Goal: Task Accomplishment & Management: Use online tool/utility

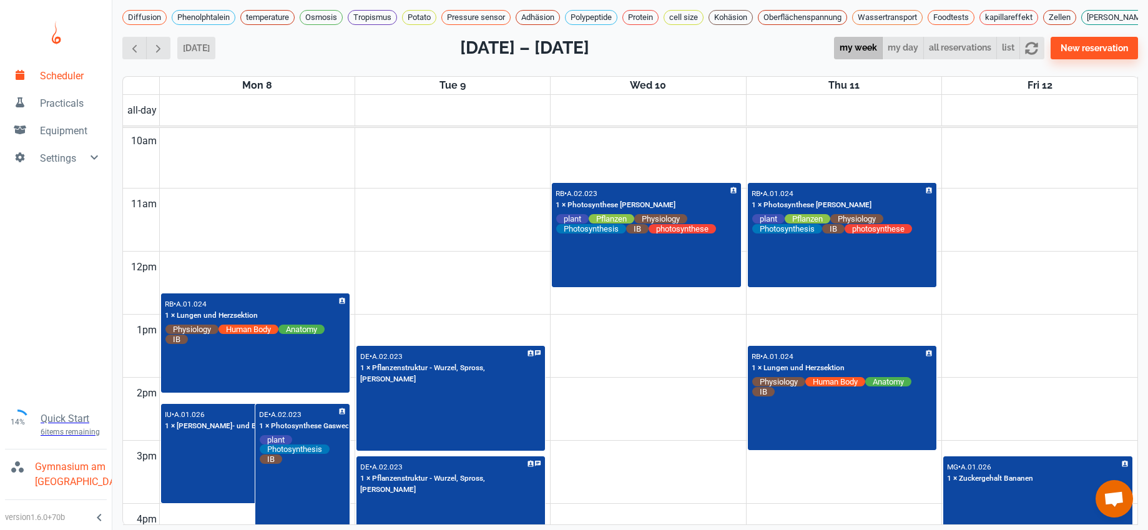
scroll to position [811, 0]
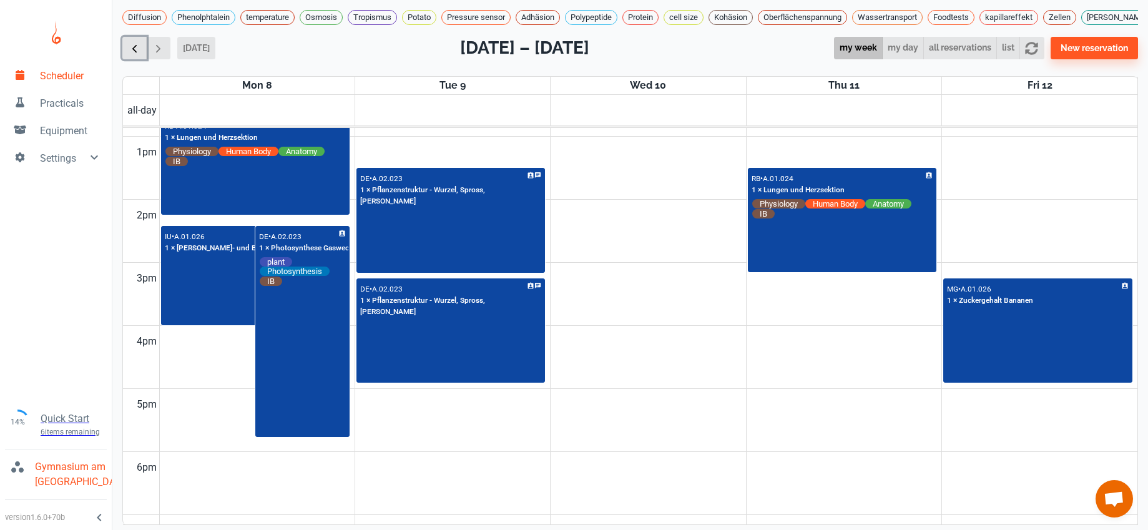
click at [128, 51] on span "button" at bounding box center [134, 48] width 13 height 13
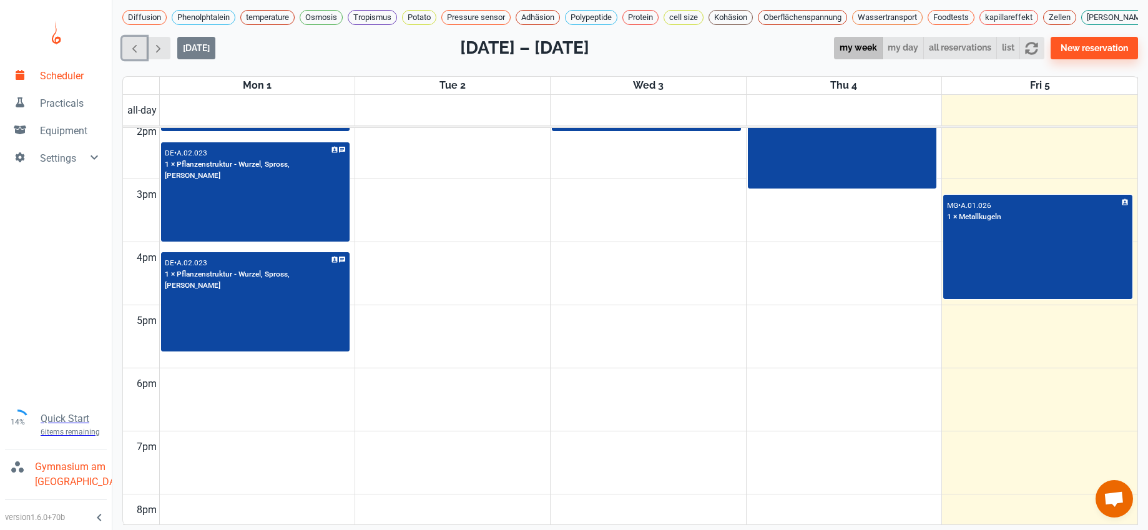
scroll to position [875, 0]
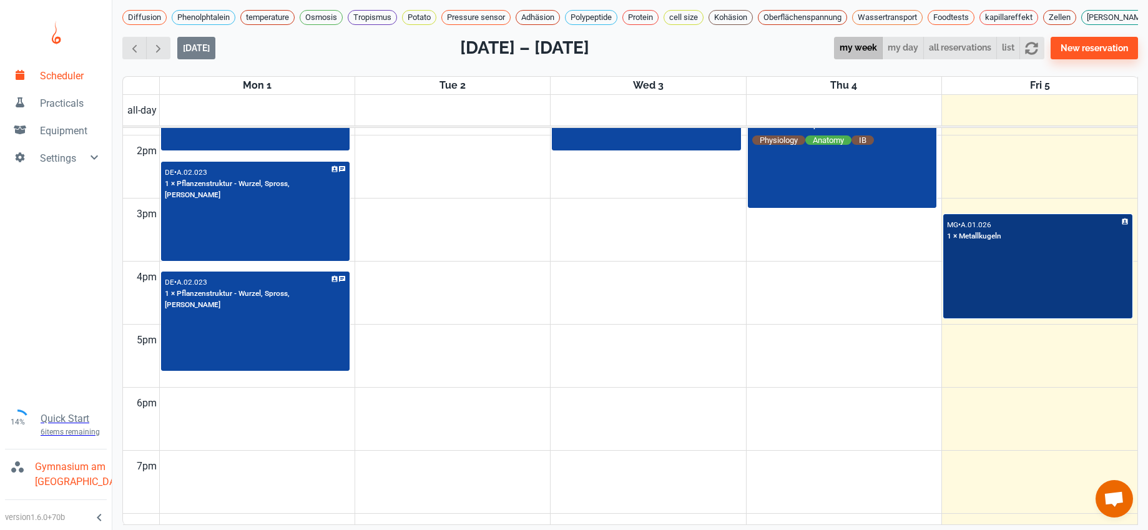
click at [1077, 271] on div "MG • A.01.026 1 × Metallkugeln" at bounding box center [1037, 266] width 187 height 102
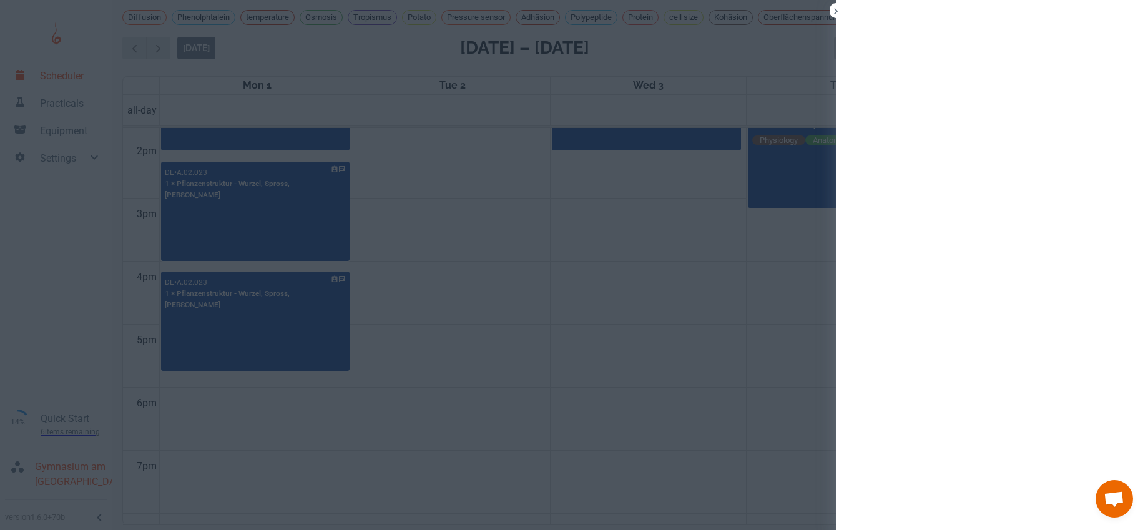
scroll to position [4, 0]
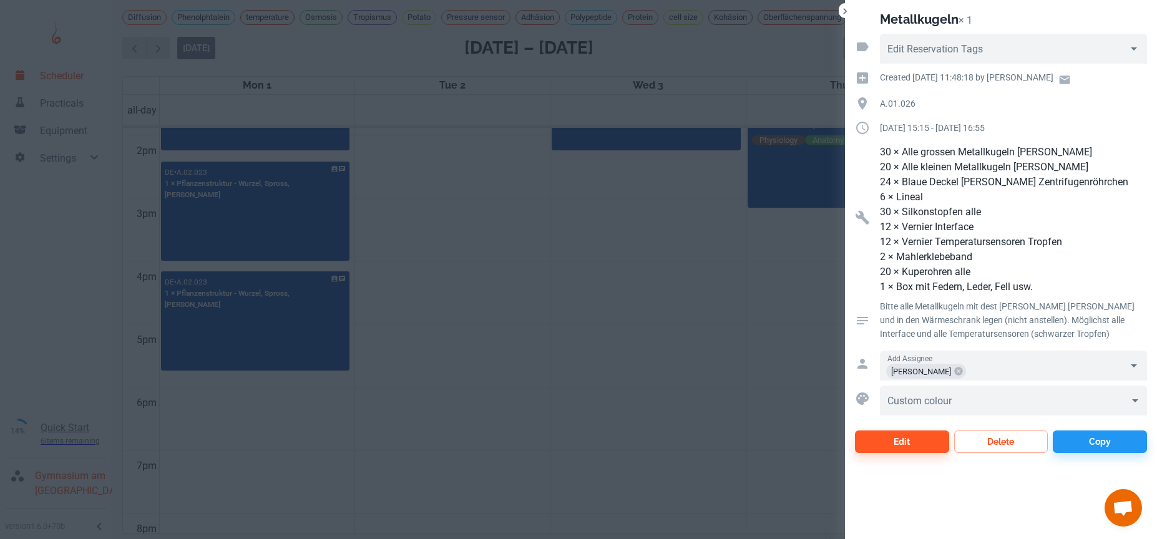
click at [598, 265] on div at bounding box center [578, 269] width 1157 height 539
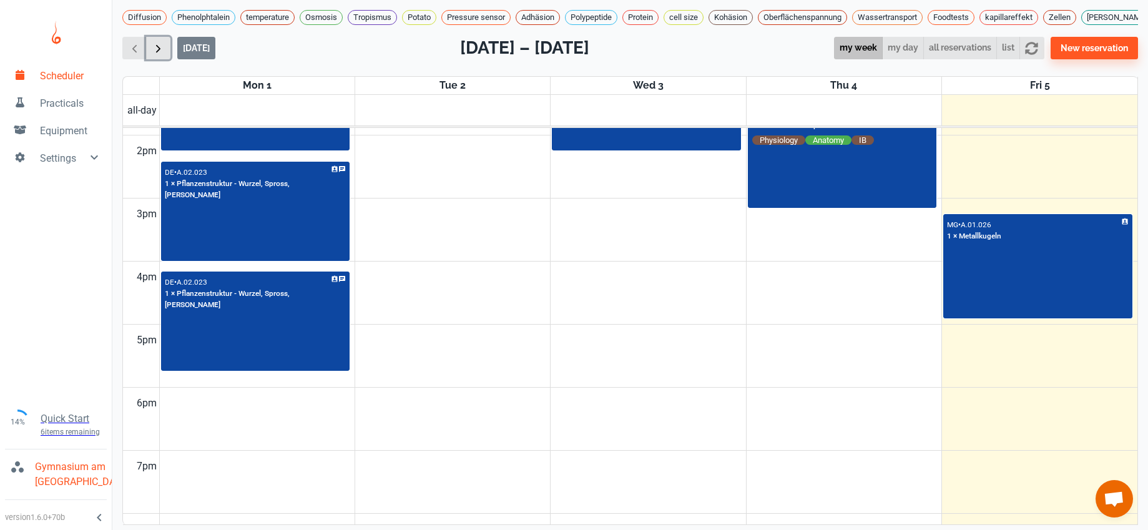
click at [157, 53] on span "button" at bounding box center [158, 48] width 13 height 13
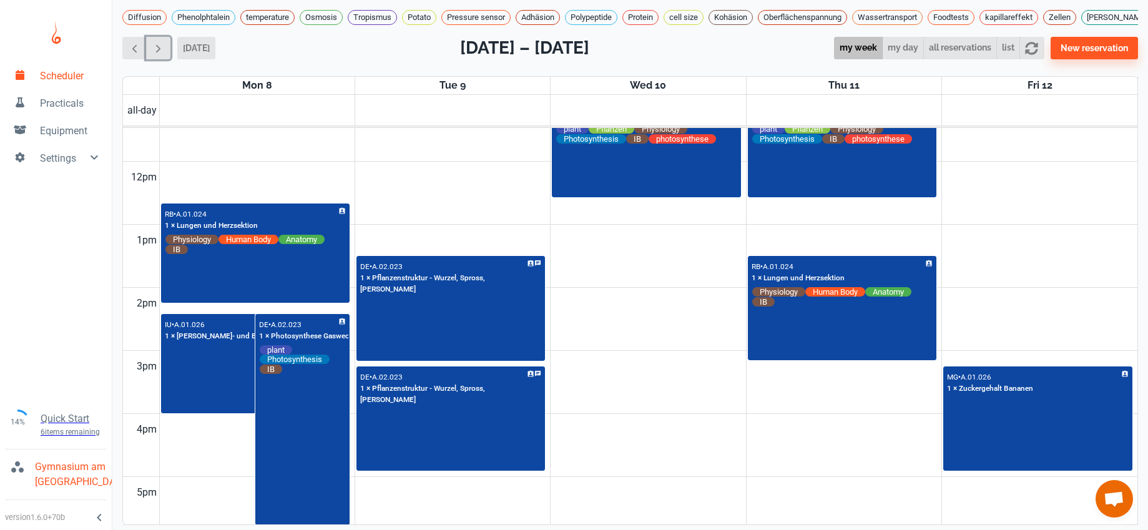
scroll to position [673, 0]
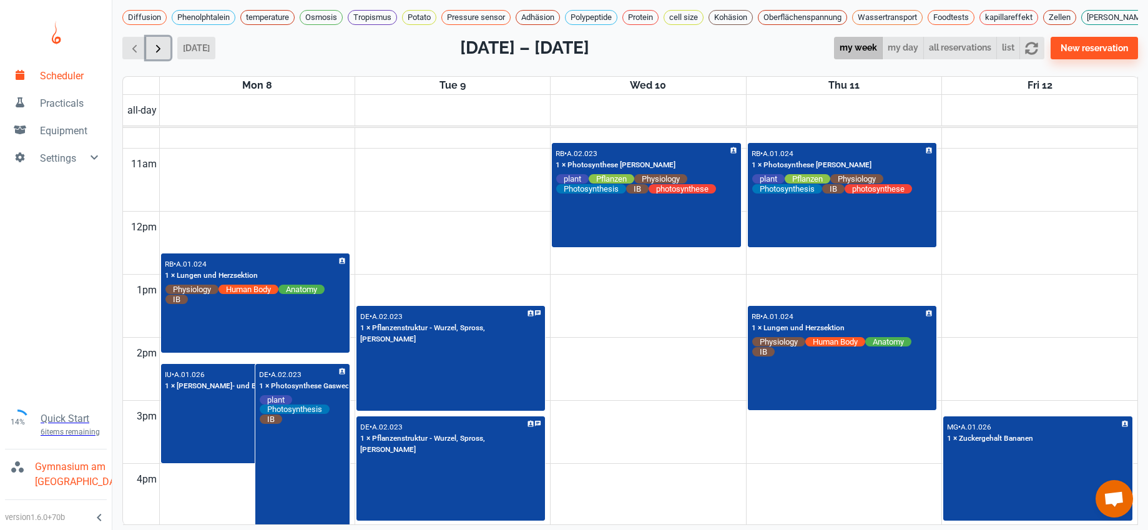
click at [159, 55] on span "button" at bounding box center [158, 48] width 13 height 13
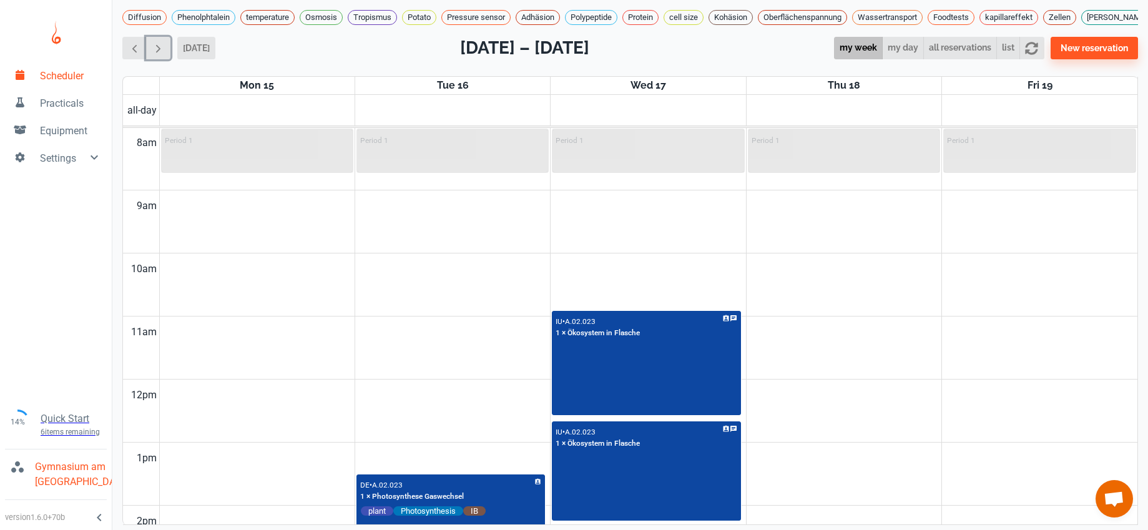
scroll to position [14, 0]
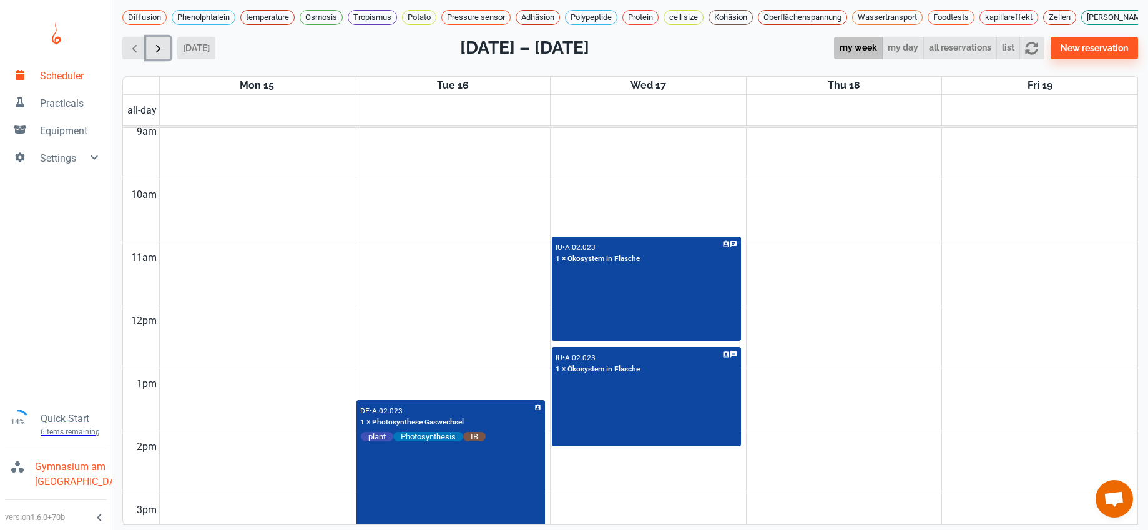
click at [162, 46] on span "button" at bounding box center [158, 48] width 13 height 13
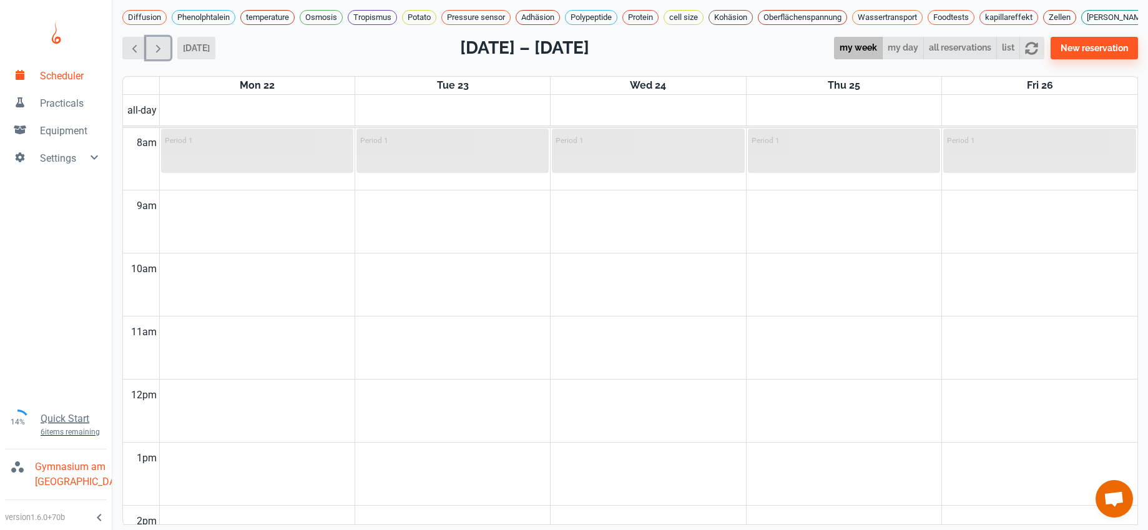
scroll to position [844, 0]
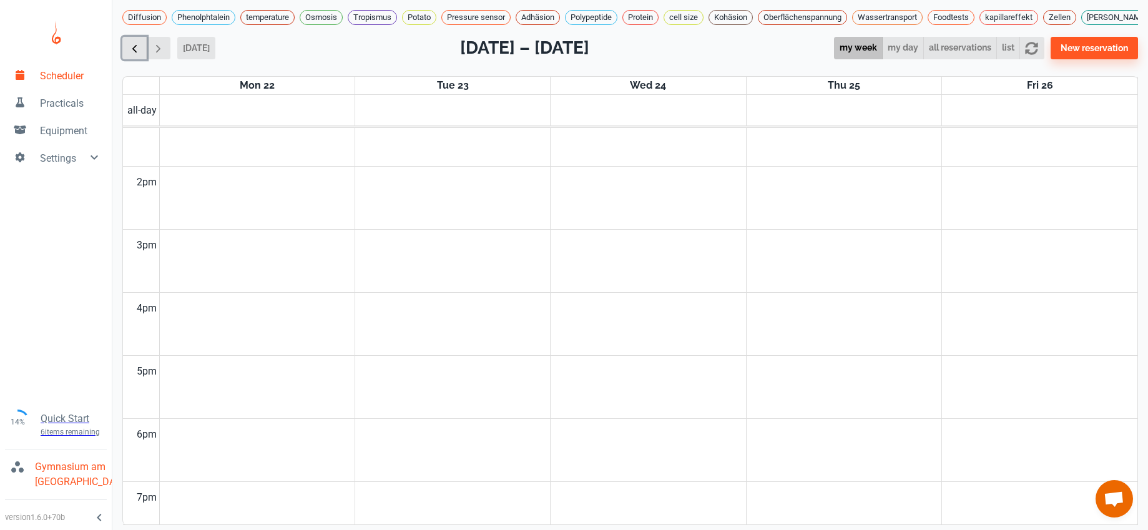
click at [135, 48] on span "button" at bounding box center [134, 48] width 13 height 13
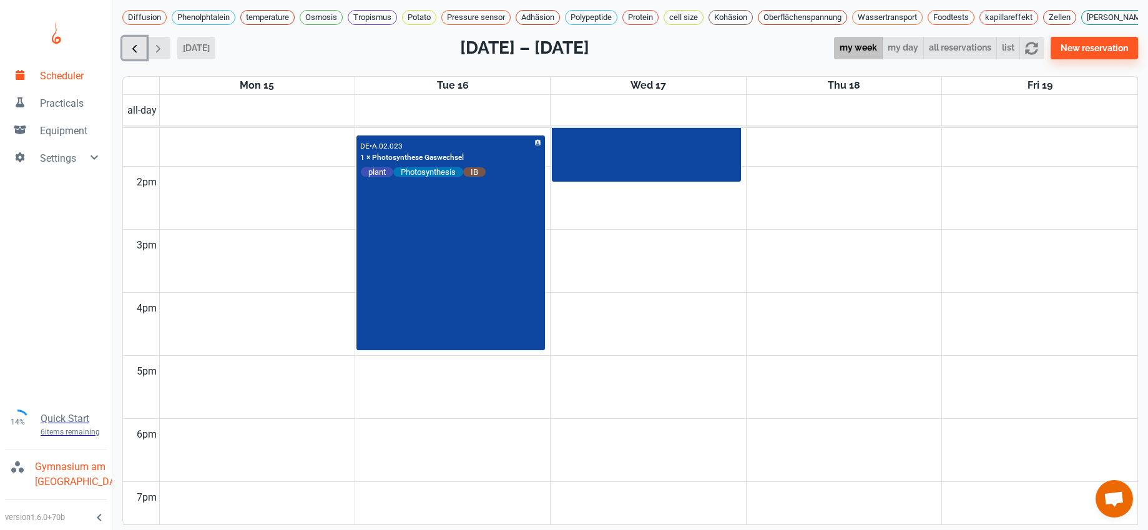
scroll to position [505, 0]
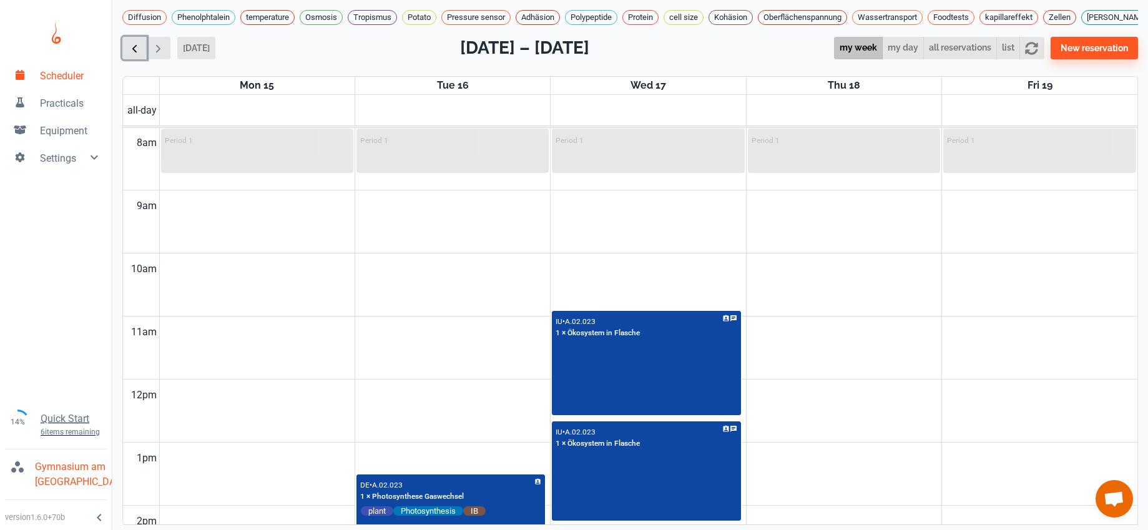
click at [135, 48] on span "button" at bounding box center [134, 48] width 13 height 13
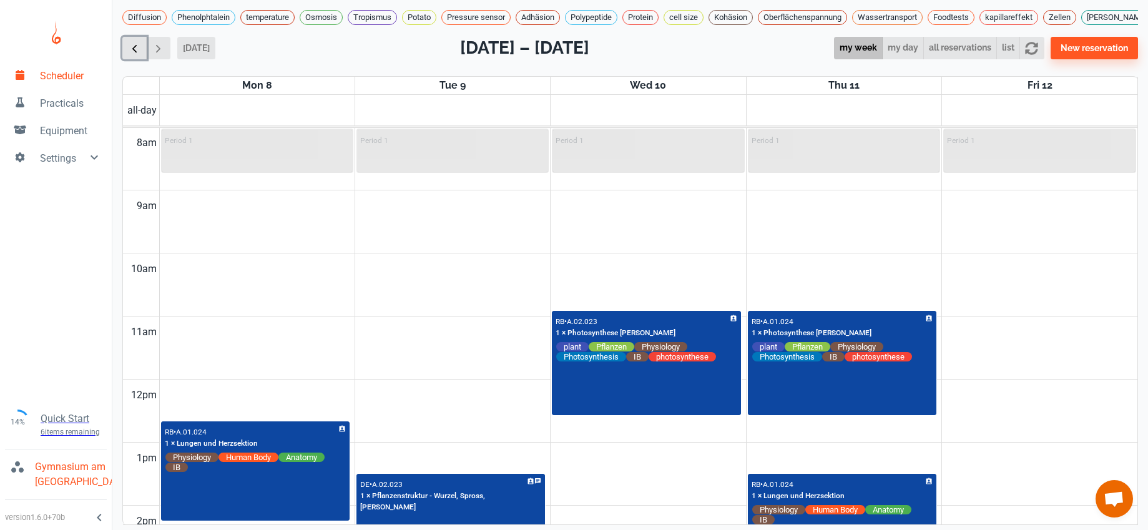
click at [135, 48] on span "button" at bounding box center [134, 48] width 13 height 13
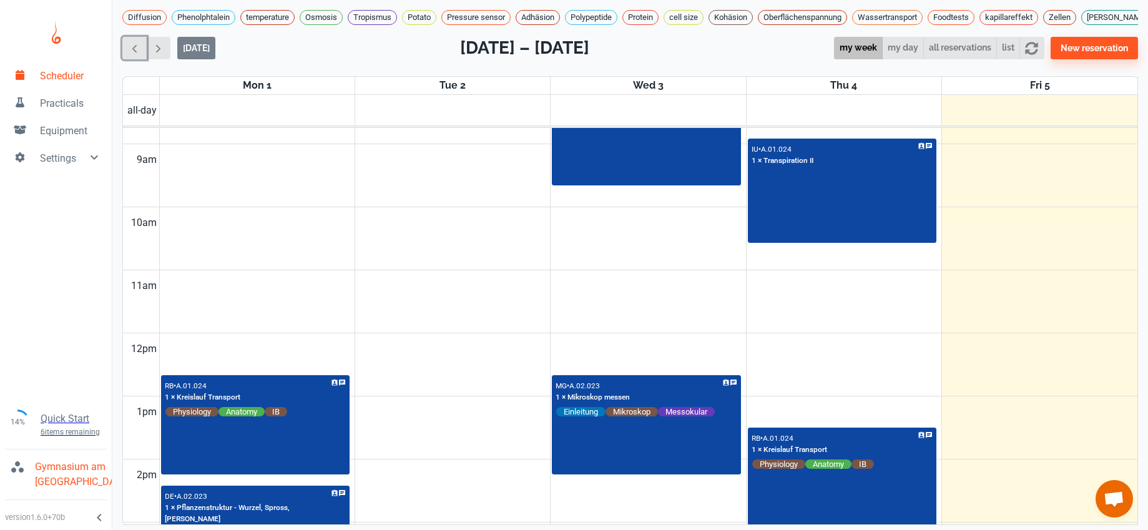
scroll to position [699, 0]
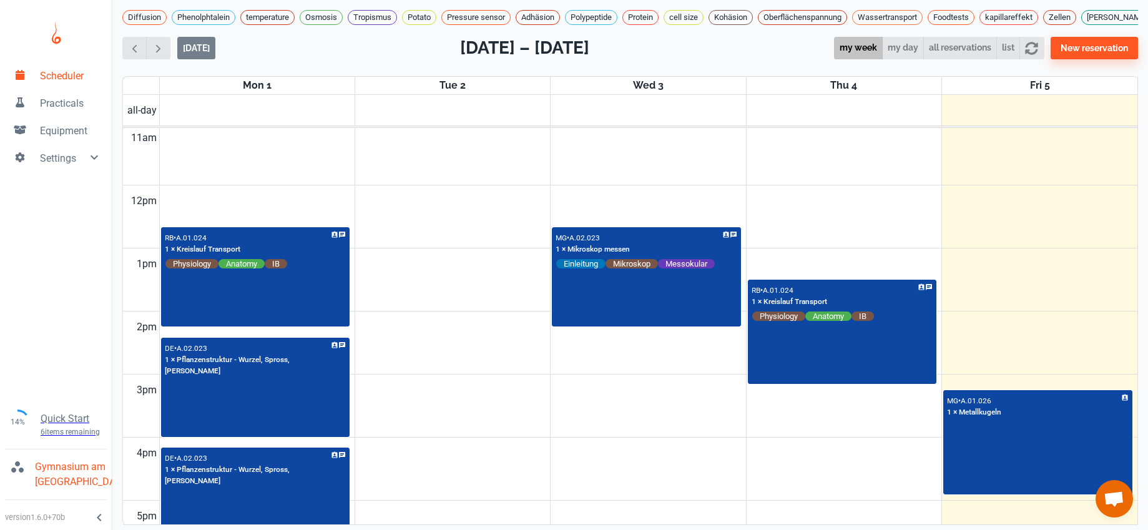
click at [417, 217] on td at bounding box center [648, 233] width 978 height 32
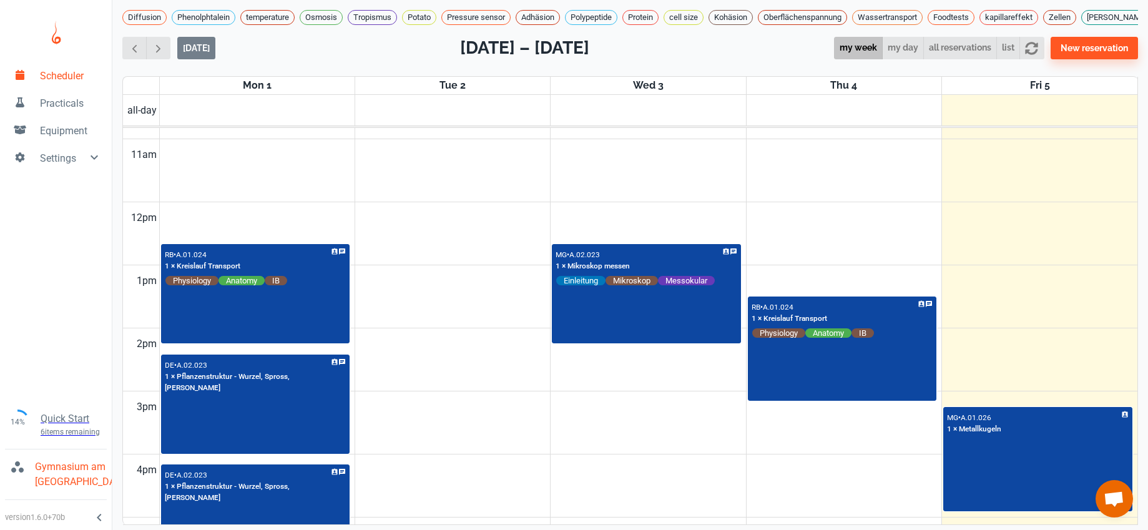
scroll to position [692, 0]
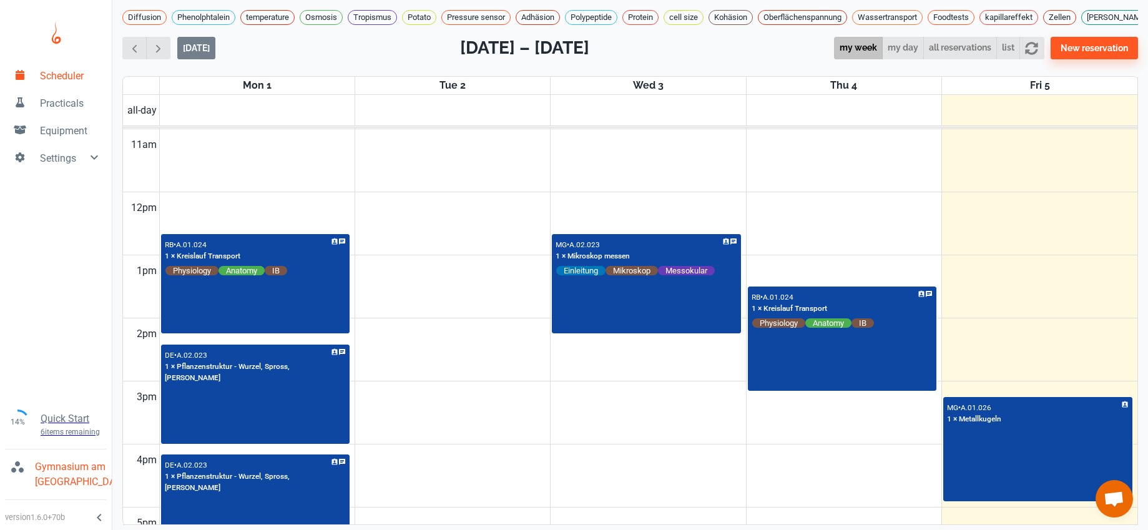
click at [286, 135] on td at bounding box center [648, 145] width 978 height 32
